Goal: Task Accomplishment & Management: Use online tool/utility

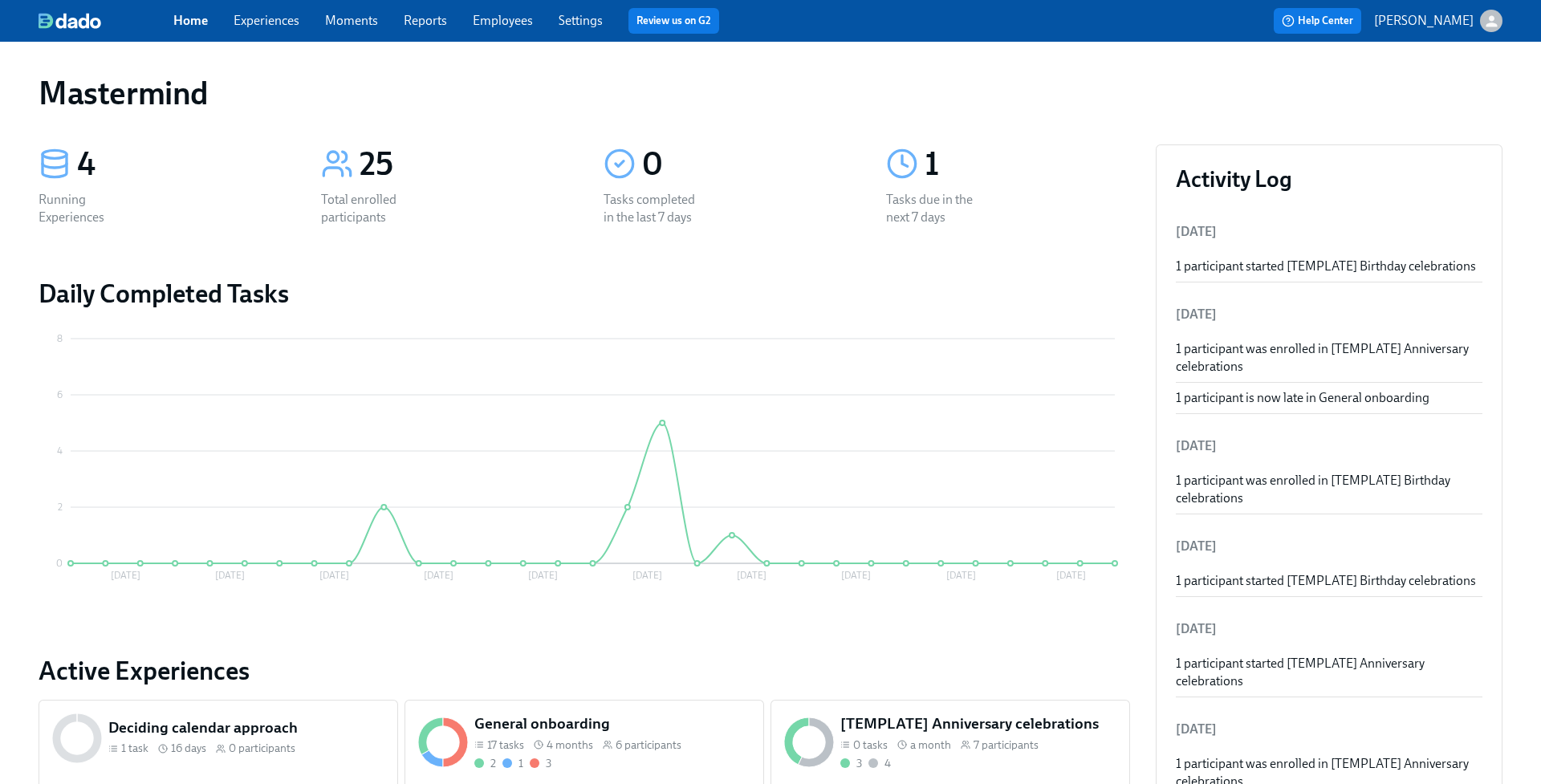
click at [266, 22] on link "Experiences" at bounding box center [267, 20] width 66 height 15
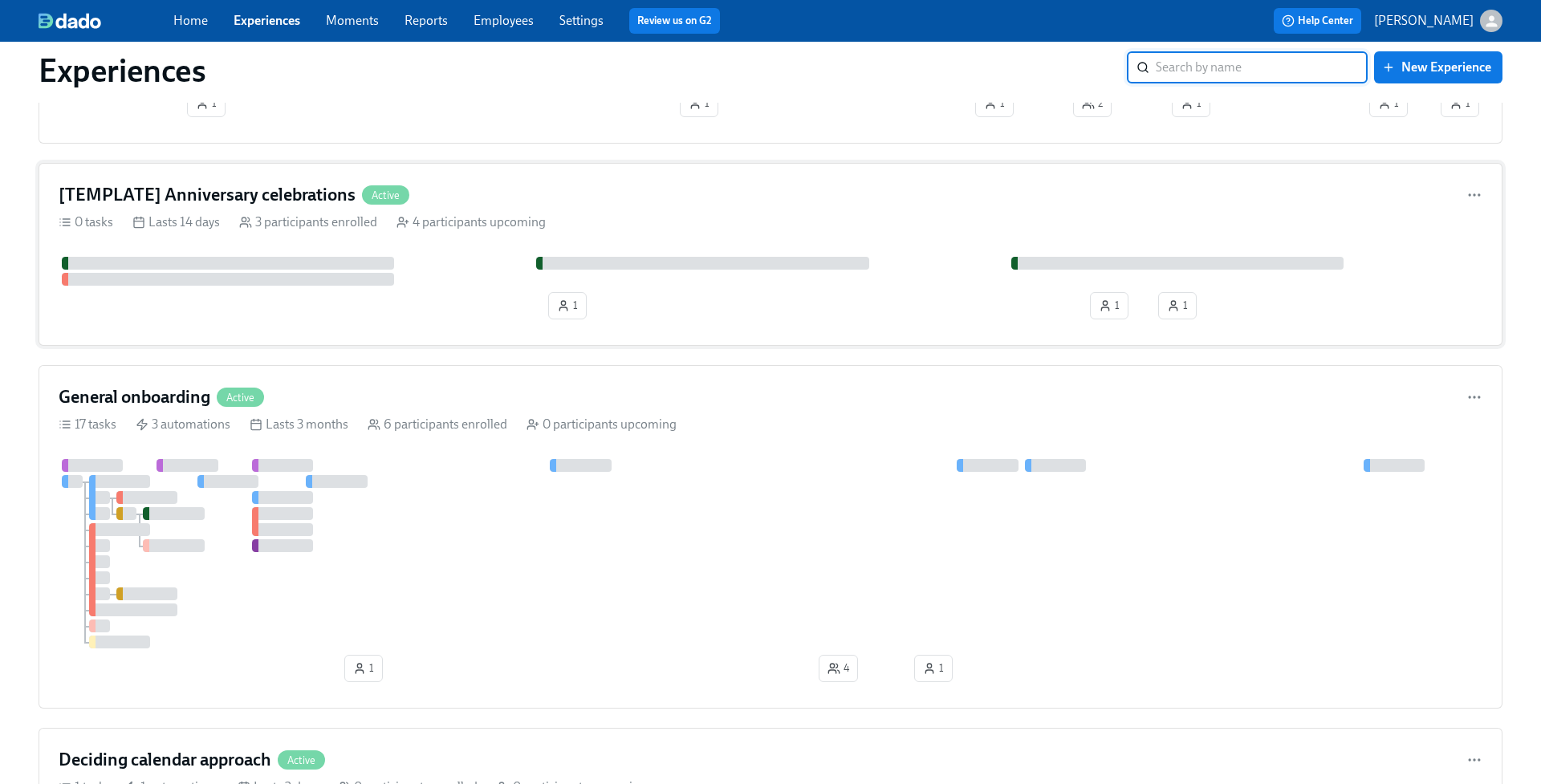
scroll to position [177, 0]
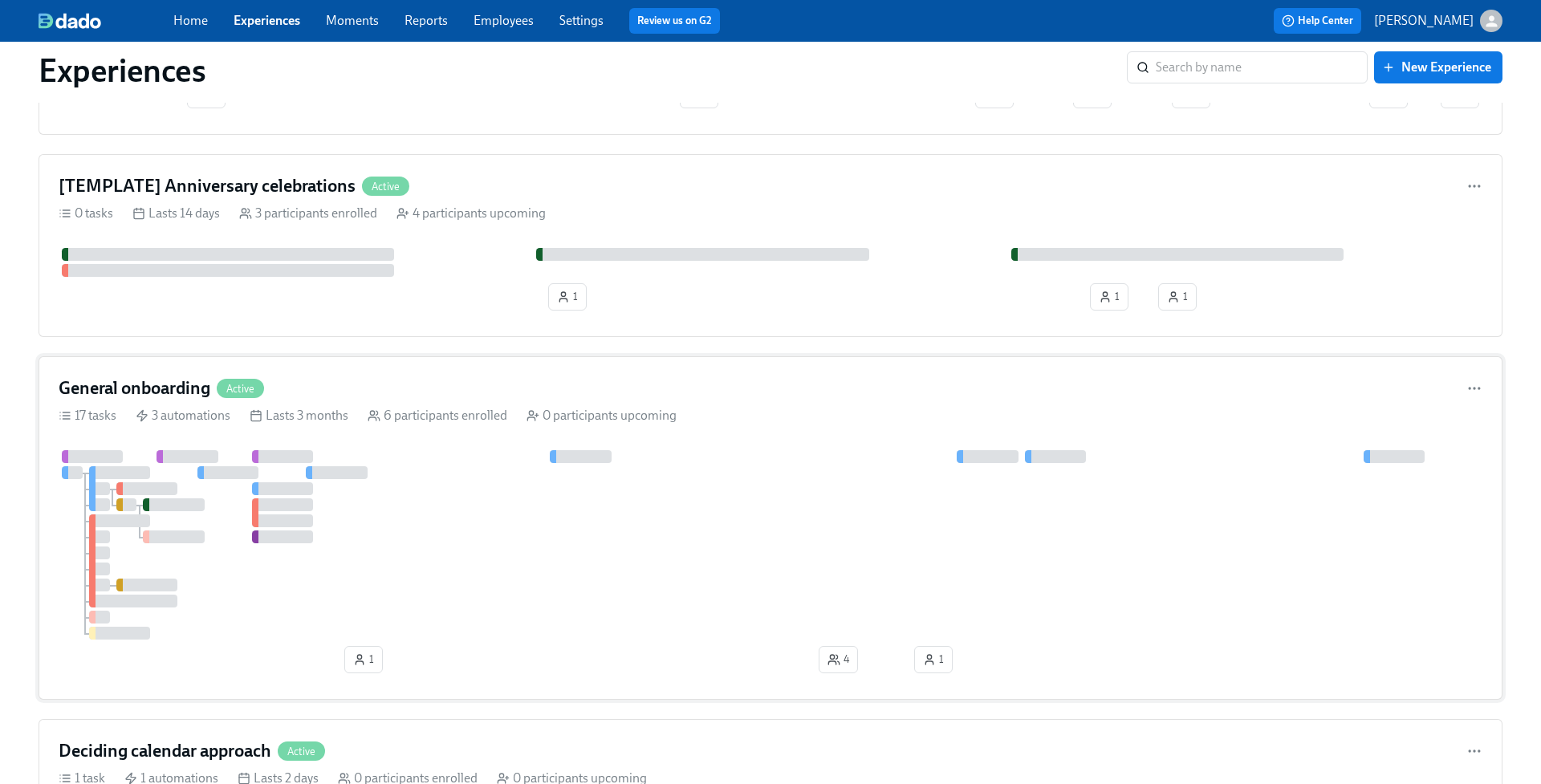
click at [787, 460] on div at bounding box center [770, 545] width 1424 height 190
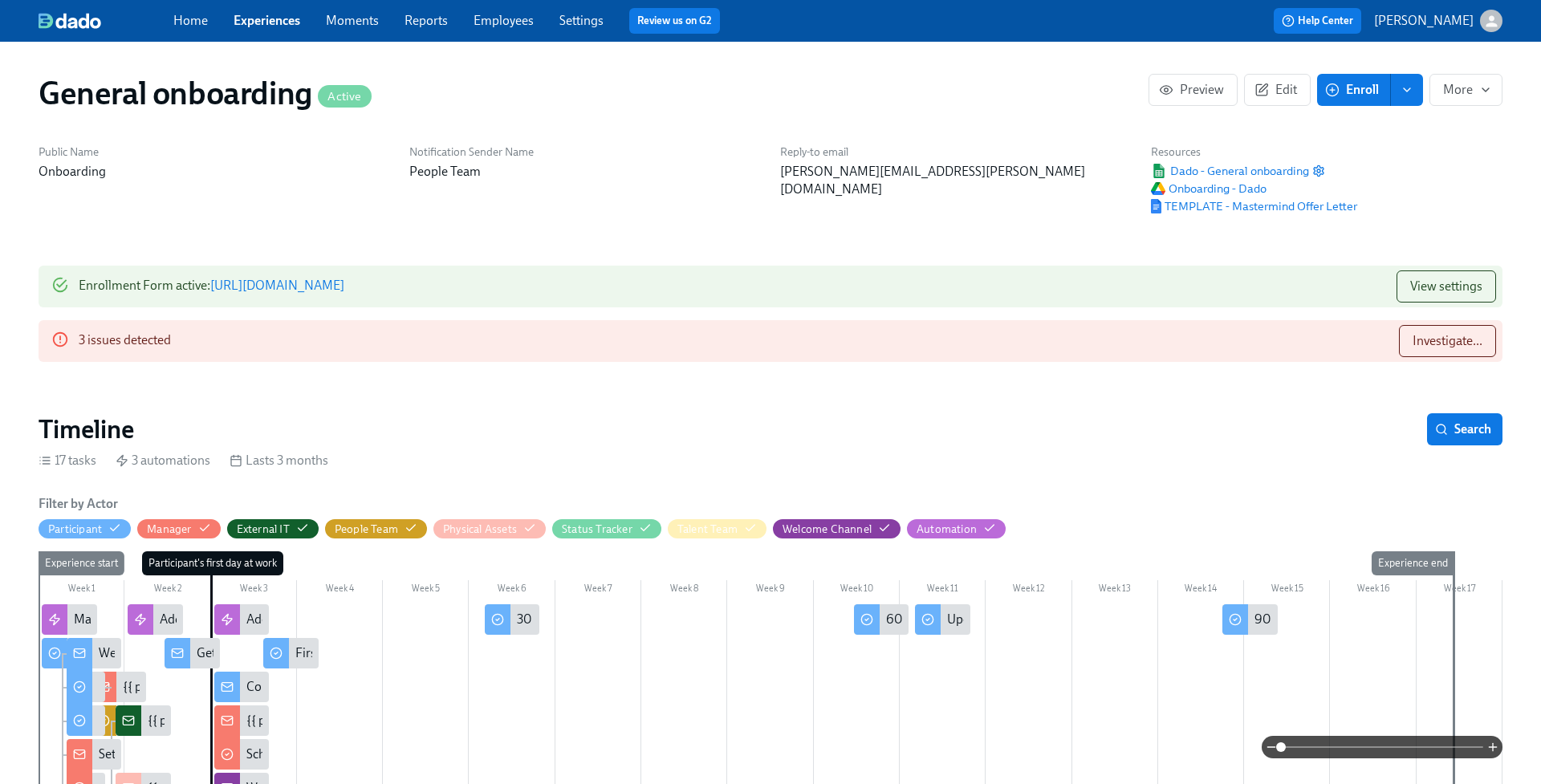
scroll to position [0, 4051]
click at [1449, 336] on span "Investigate..." at bounding box center [1447, 340] width 69 height 16
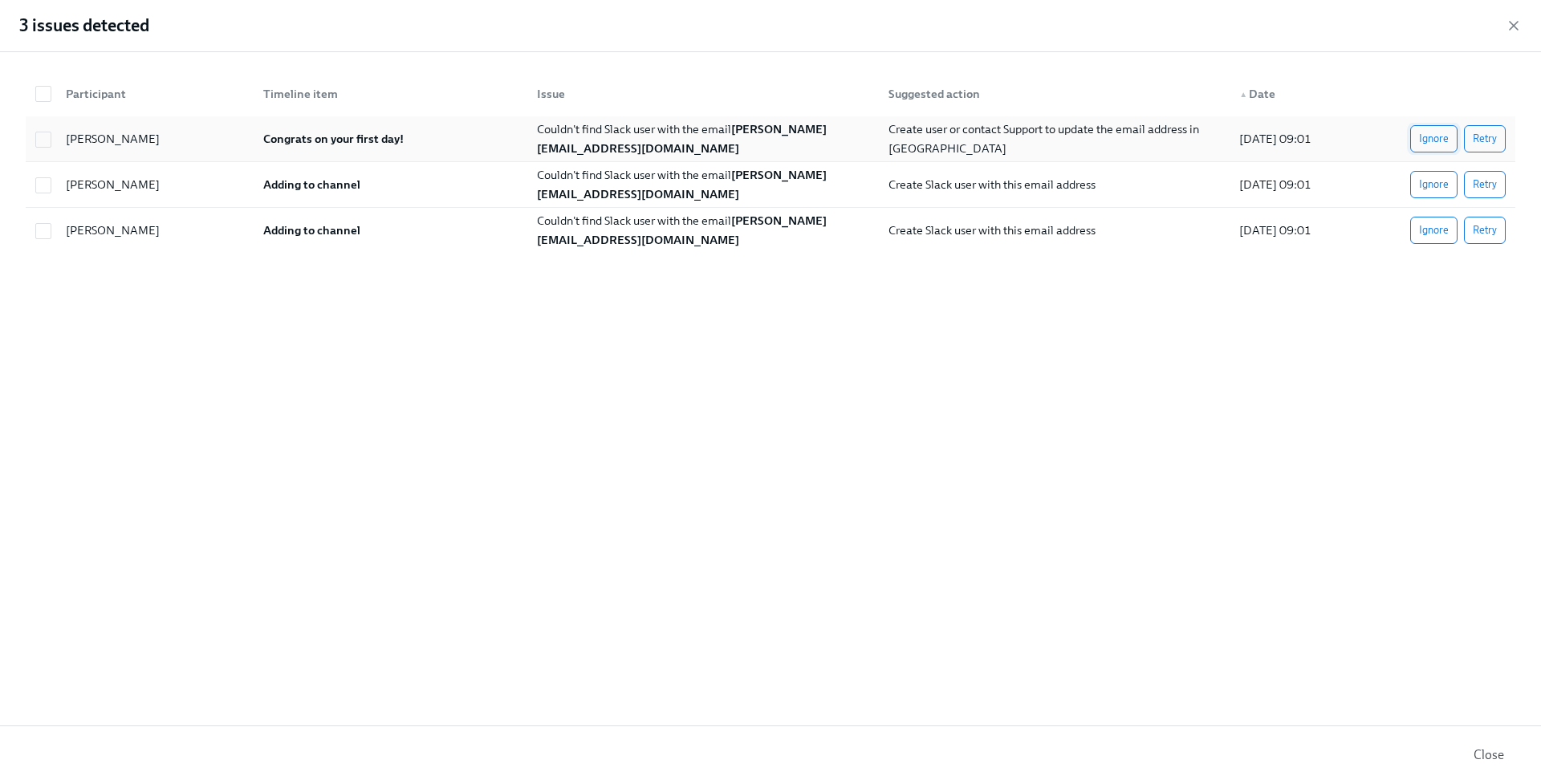
click at [1429, 139] on span "Ignore" at bounding box center [1433, 139] width 30 height 16
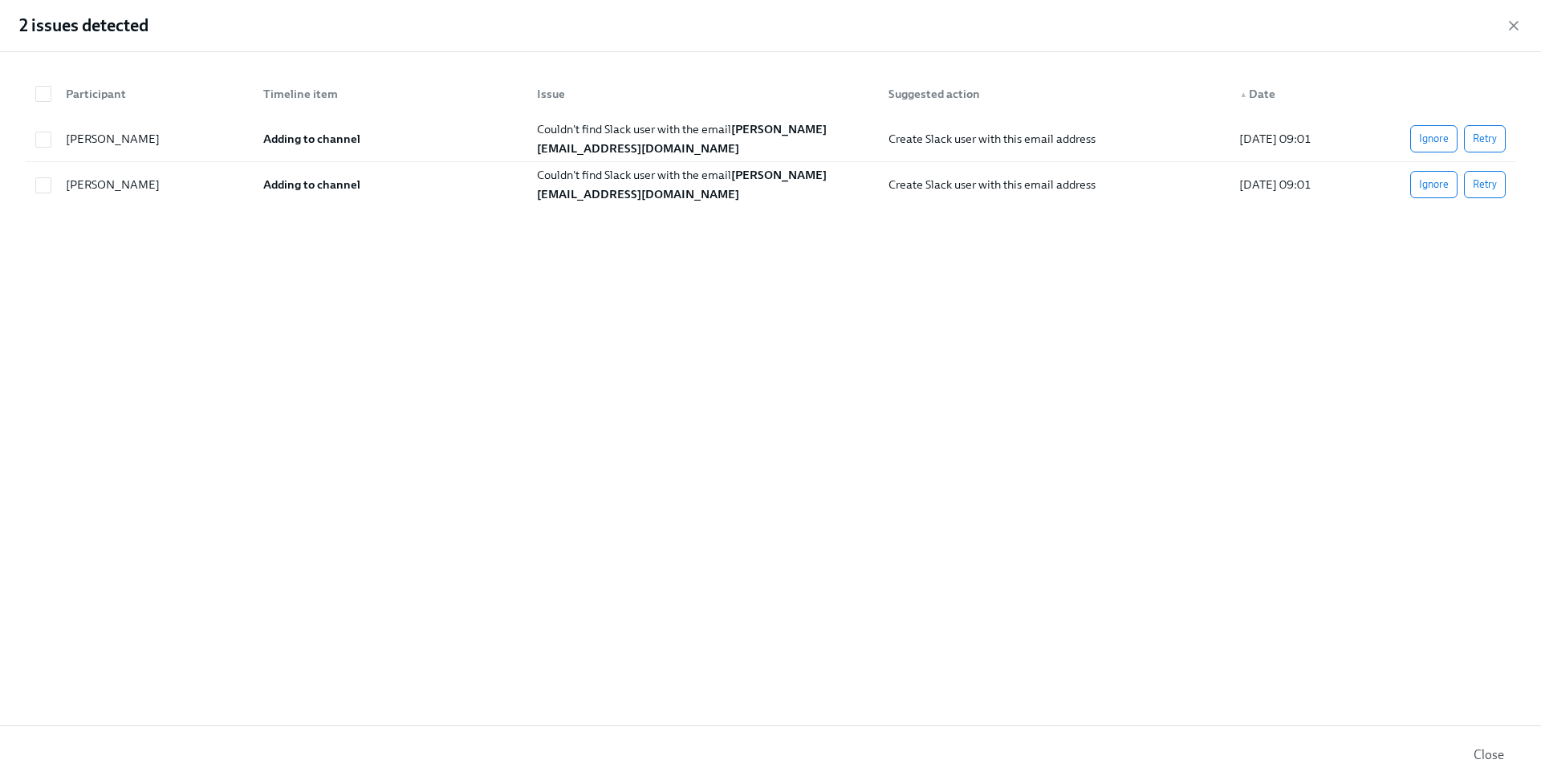
click at [1438, 179] on span "Ignore" at bounding box center [1433, 185] width 30 height 16
click at [1428, 137] on span "Ignore" at bounding box center [1433, 139] width 30 height 16
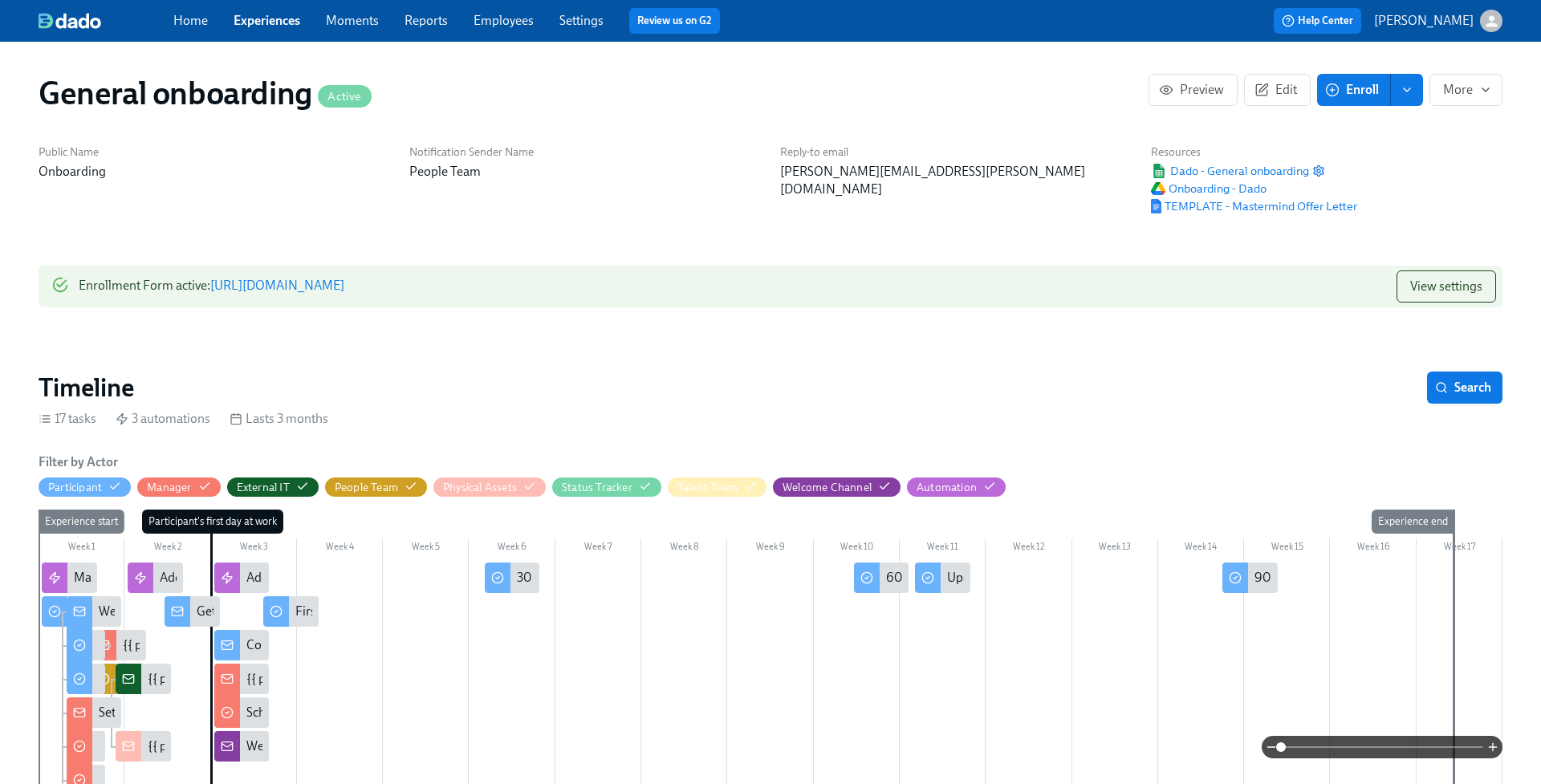
click at [345, 286] on link "[URL][DOMAIN_NAME]" at bounding box center [277, 285] width 134 height 15
click at [501, 22] on link "Employees" at bounding box center [503, 20] width 60 height 15
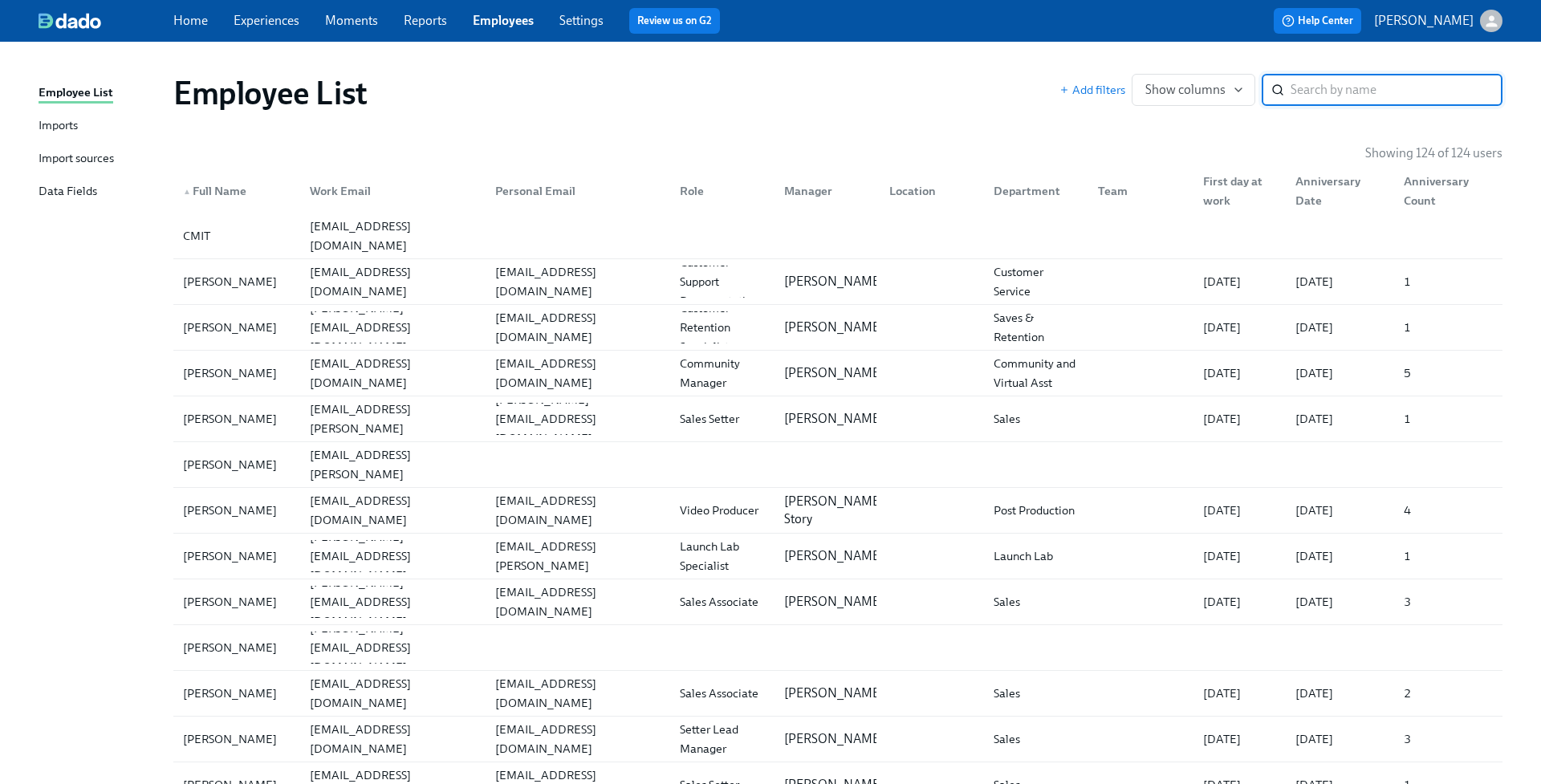
click at [94, 154] on div "Import sources" at bounding box center [76, 159] width 75 height 20
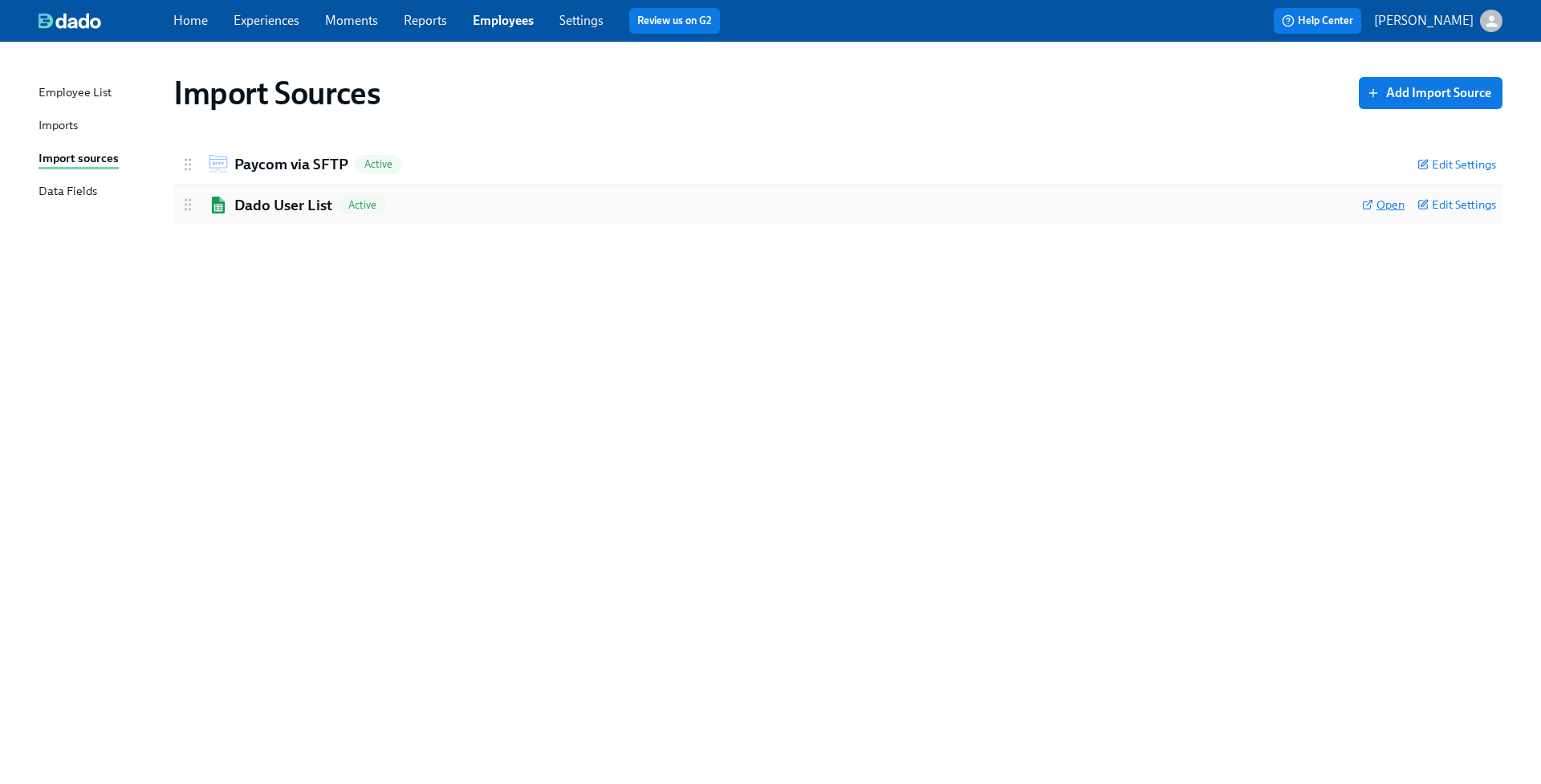
click at [1395, 207] on span "Open" at bounding box center [1384, 204] width 42 height 16
